Goal: Communication & Community: Ask a question

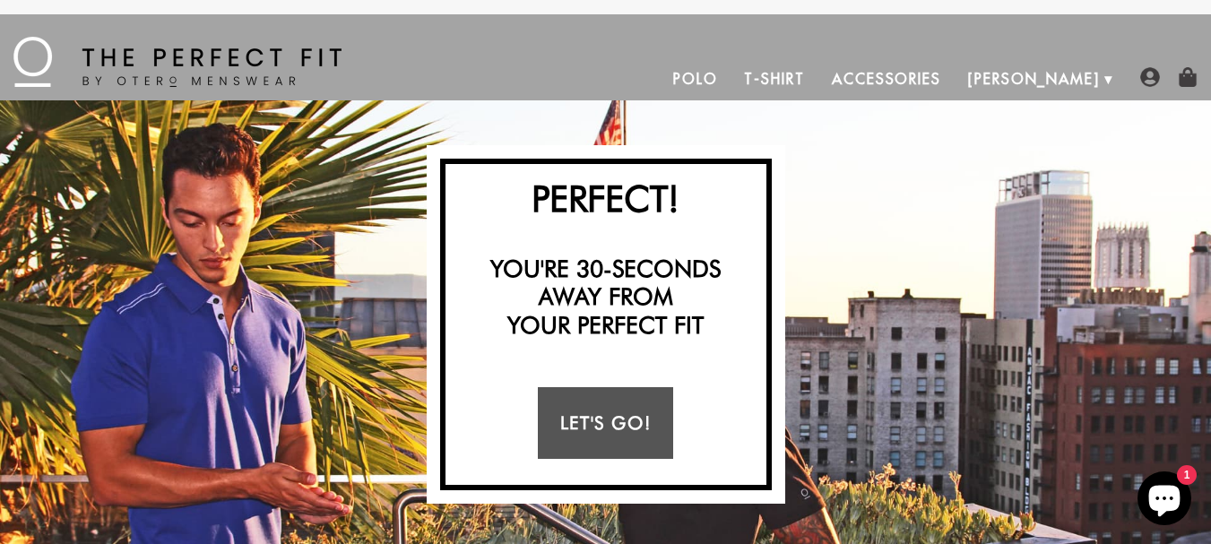
scroll to position [195, 0]
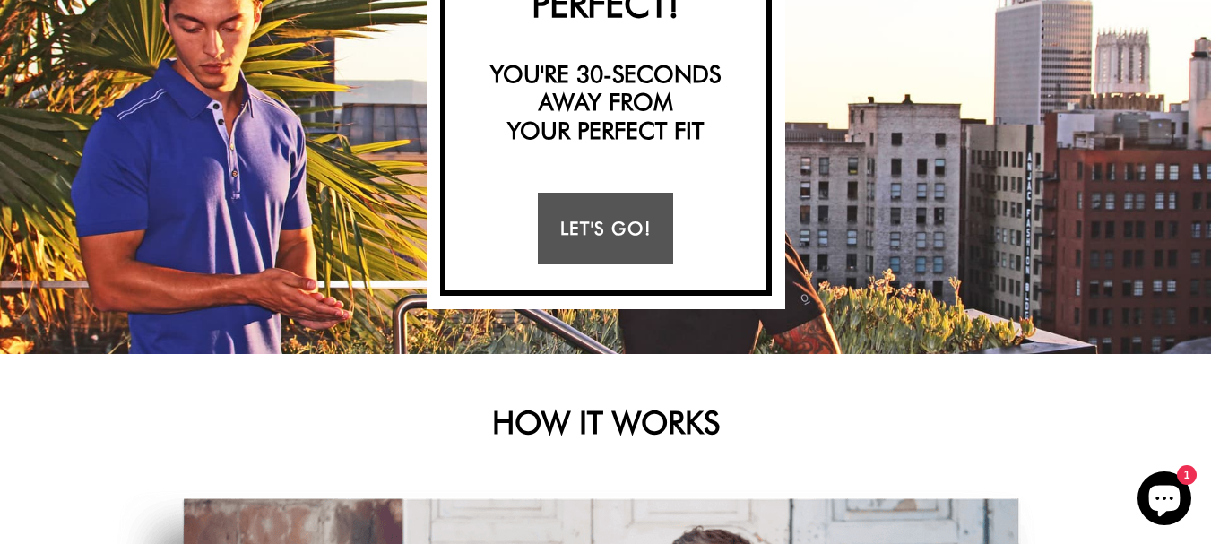
click at [1158, 488] on icon "Chat window" at bounding box center [1164, 501] width 31 height 31
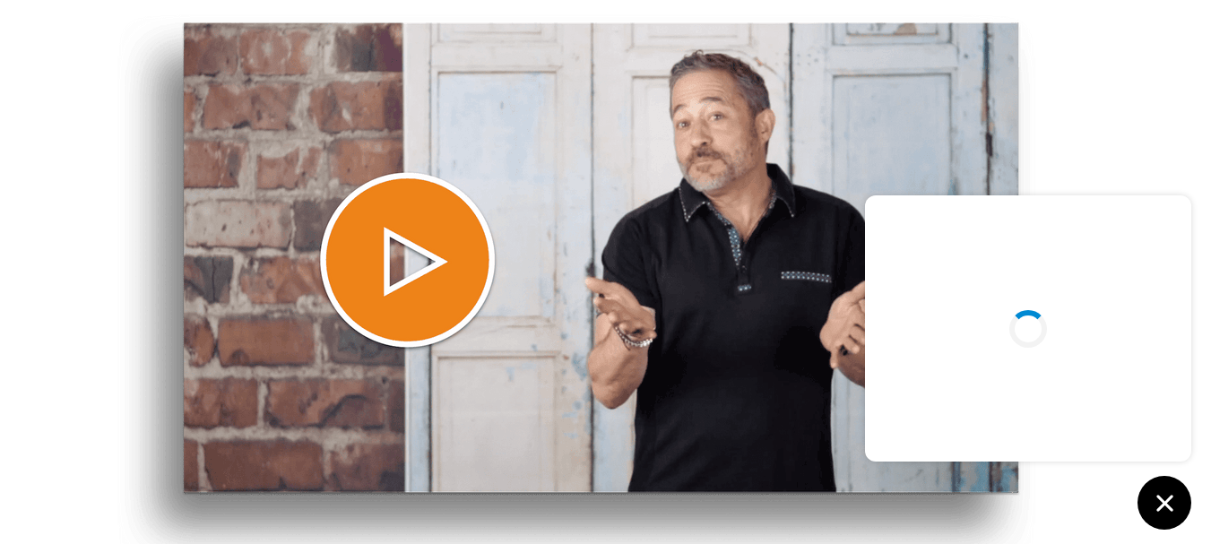
scroll to position [84, 0]
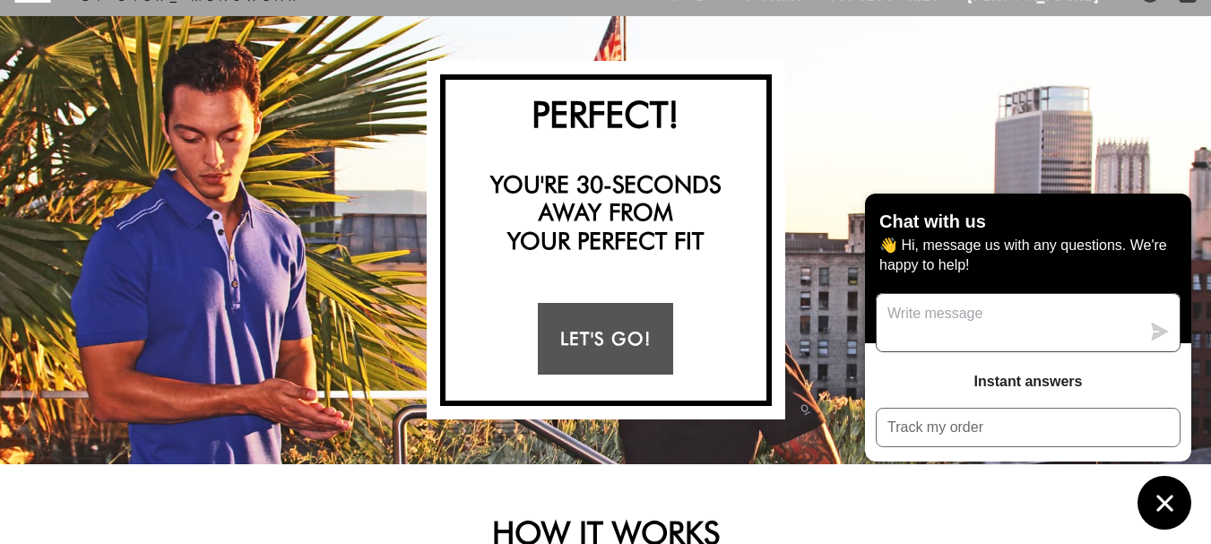
click at [981, 328] on textarea "Message us" at bounding box center [1009, 322] width 264 height 57
type textarea "Hello"
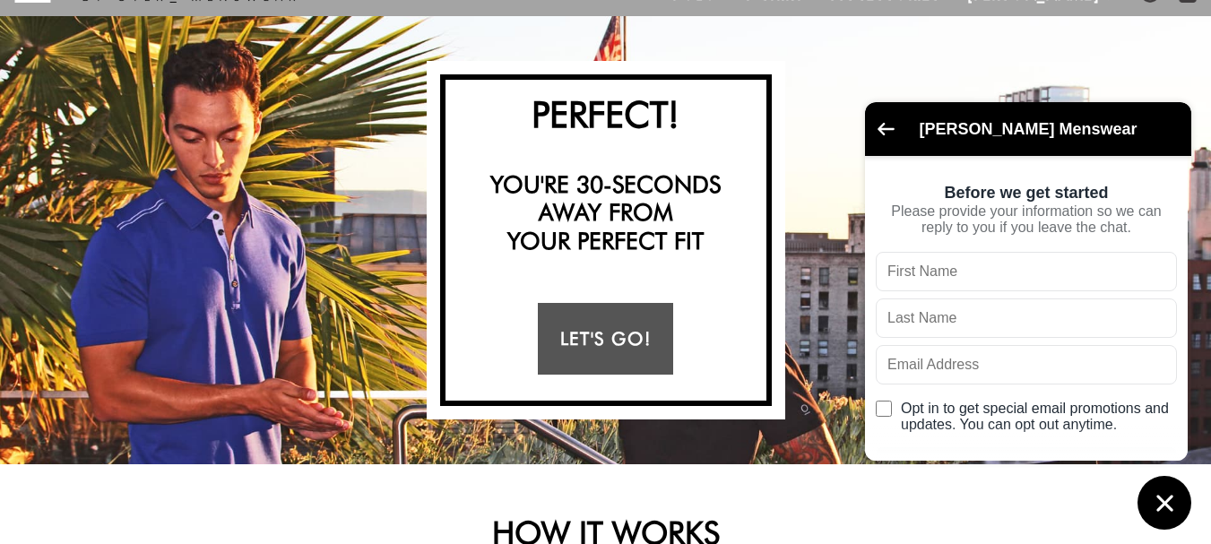
type input "m"
type input "Hnery"
type input "jack"
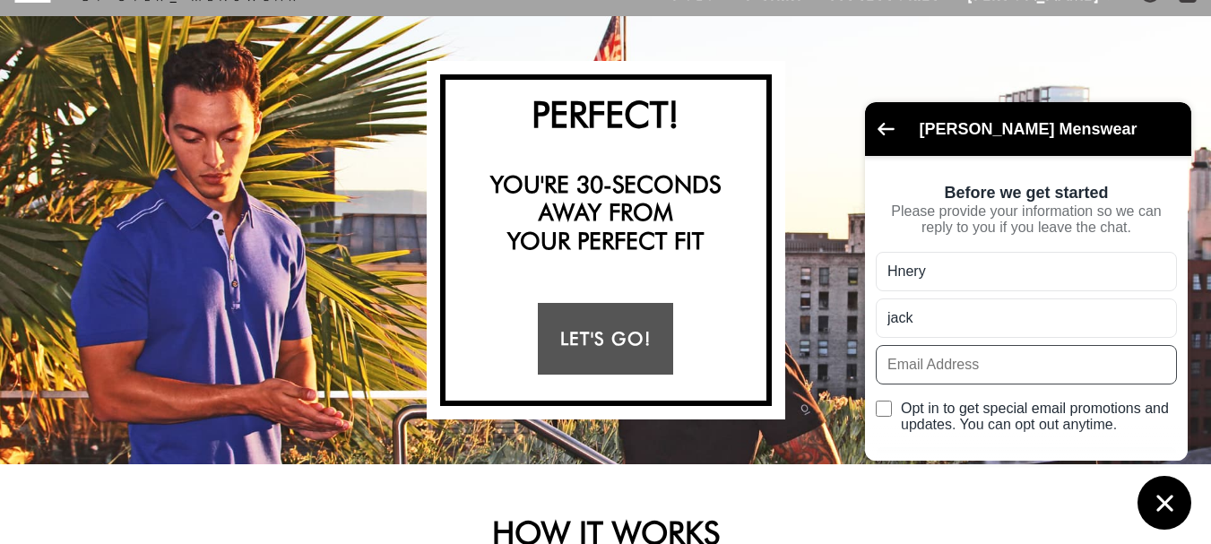
type input "[EMAIL_ADDRESS][DOMAIN_NAME]"
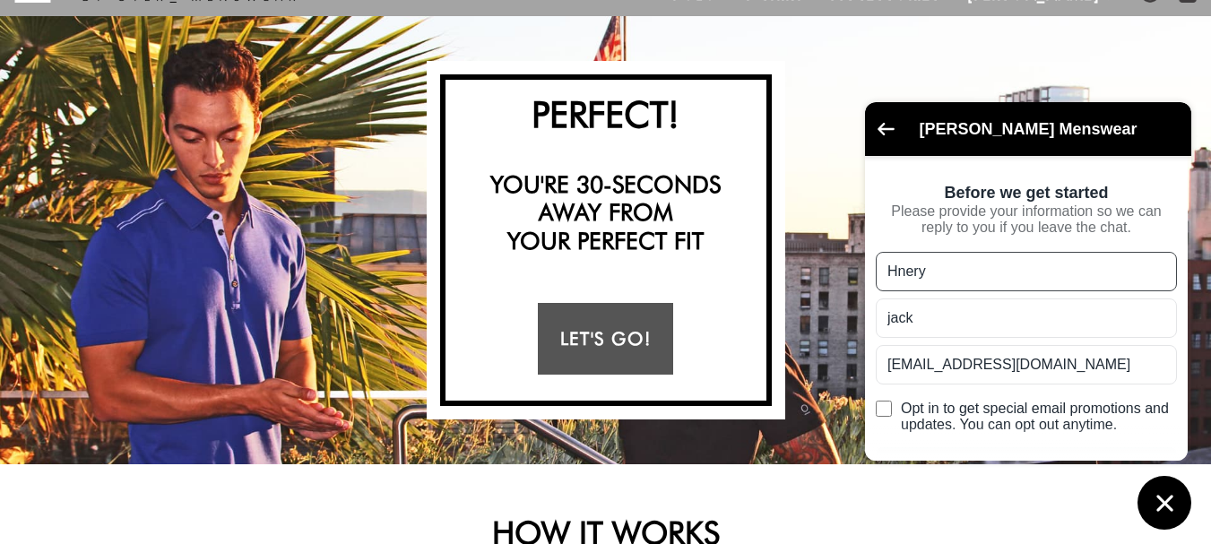
click at [980, 283] on input "Hnery" at bounding box center [1026, 271] width 301 height 39
type input "[PERSON_NAME]"
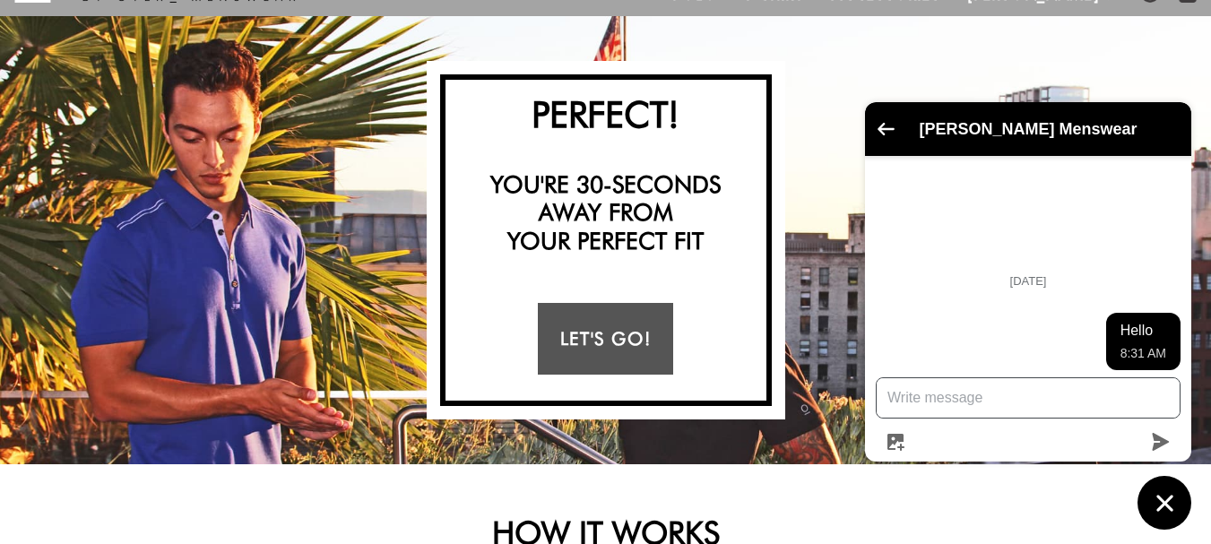
click at [940, 394] on textarea "Message us" at bounding box center [1028, 397] width 303 height 39
type textarea "Is there anyone here available to chat?"
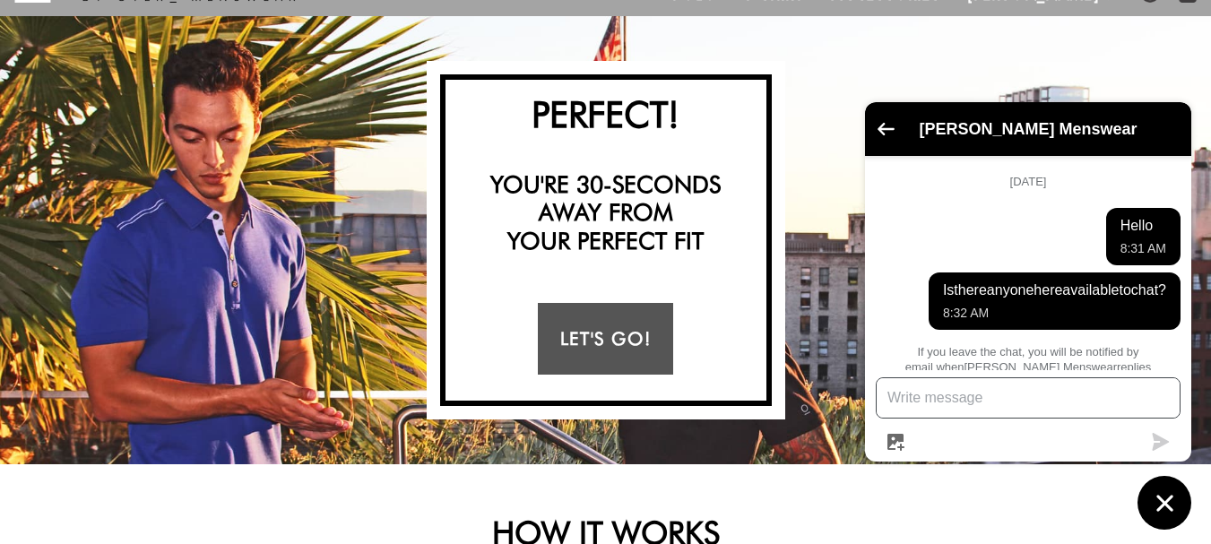
scroll to position [31, 0]
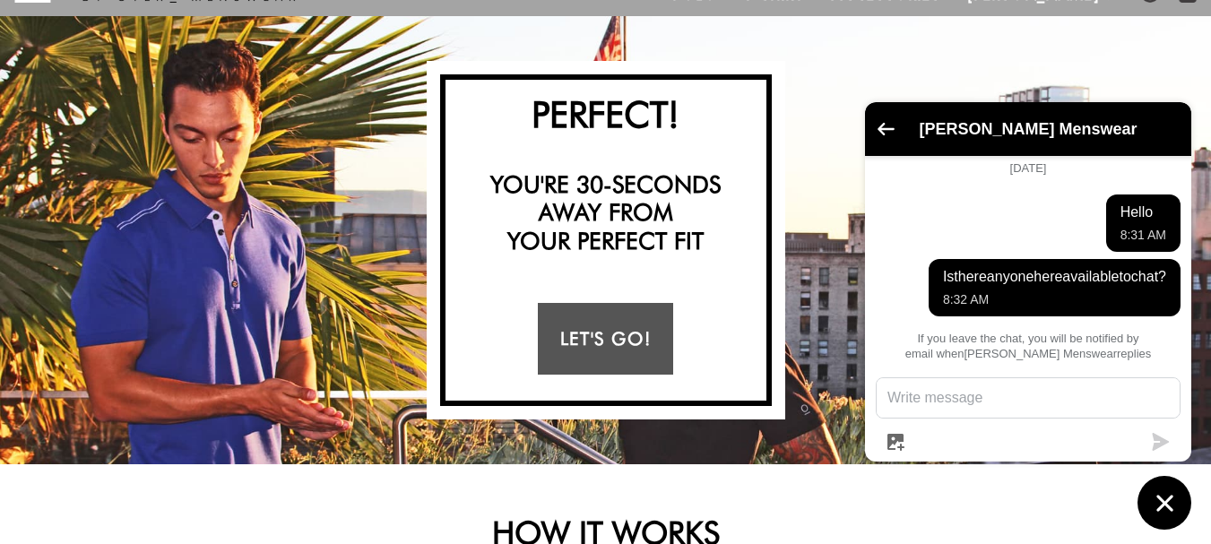
drag, startPoint x: 901, startPoint y: 189, endPoint x: 746, endPoint y: 92, distance: 182.8
click at [901, 189] on ul "[DATE] Hello 8:31 AM Is there anyone here available to chat? 8:32 AM If you lea…" at bounding box center [1028, 263] width 326 height 214
